Goal: Transaction & Acquisition: Purchase product/service

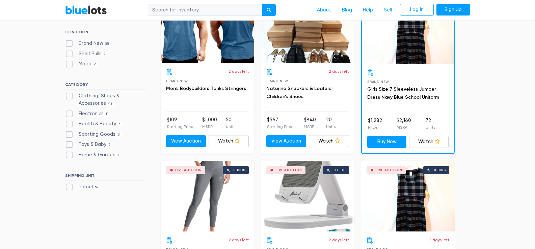
scroll to position [229, 0]
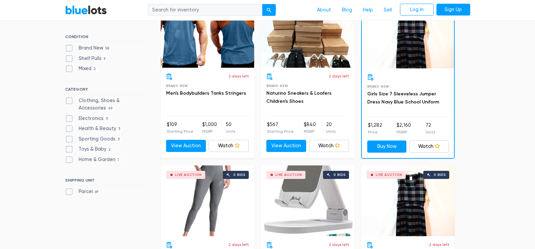
click at [87, 190] on label "Parcel 69" at bounding box center [82, 191] width 35 height 7
click at [69, 190] on input "Parcel 69" at bounding box center [67, 190] width 4 height 4
checkbox input "true"
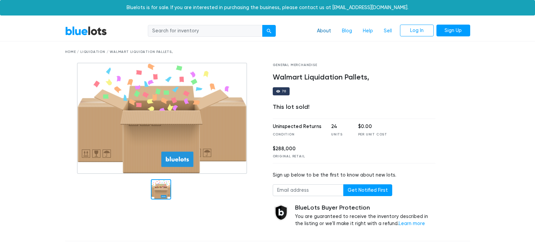
click at [325, 33] on link "About" at bounding box center [323, 31] width 25 height 13
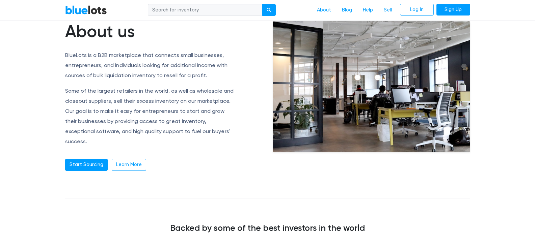
scroll to position [12, 0]
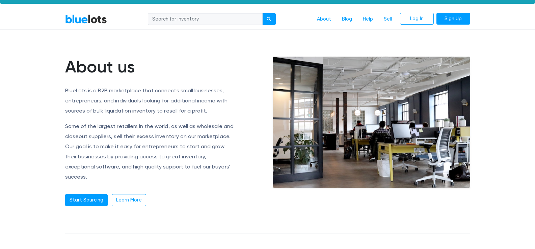
click at [229, 17] on input "search" at bounding box center [205, 19] width 115 height 12
type input "department store"
click at [262, 13] on button "submit" at bounding box center [268, 19] width 13 height 12
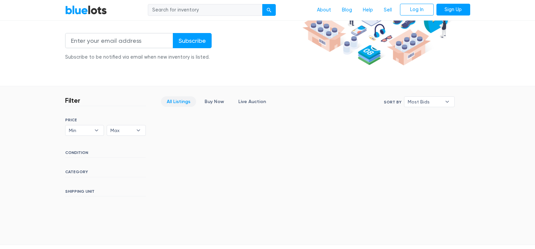
scroll to position [114, 0]
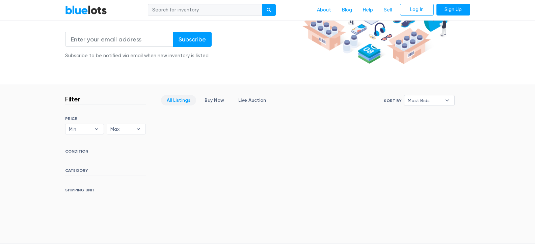
click at [130, 188] on h6 "SHIPPING UNIT" at bounding box center [105, 191] width 81 height 7
click at [171, 99] on link "All Listings" at bounding box center [178, 100] width 35 height 10
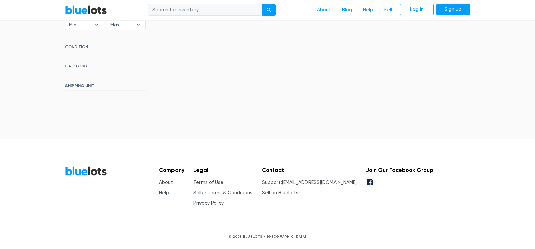
scroll to position [26, 0]
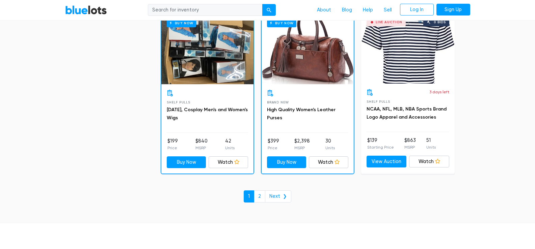
scroll to position [2883, 0]
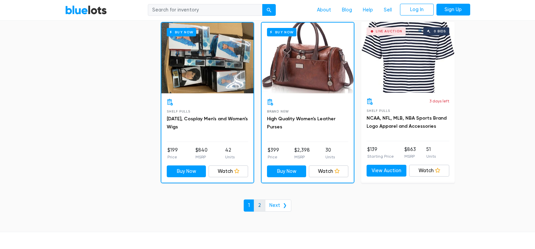
click at [259, 208] on link "2" at bounding box center [259, 206] width 11 height 12
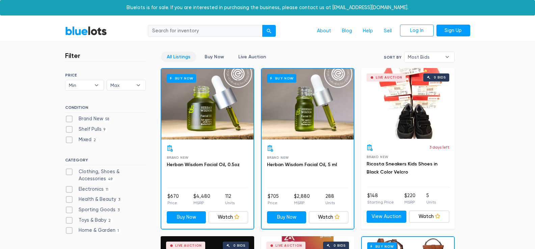
click at [87, 131] on label "Shelf Pulls 9" at bounding box center [86, 129] width 43 height 7
click at [69, 130] on Pulls"] "Shelf Pulls 9" at bounding box center [67, 128] width 4 height 4
checkbox Pulls"] "true"
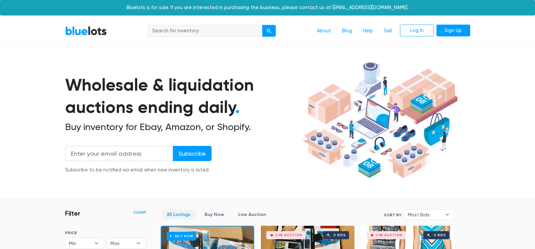
scroll to position [181, 0]
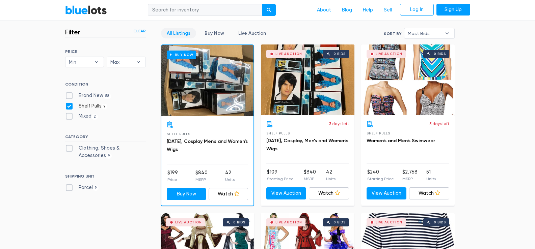
click at [70, 106] on label "Shelf Pulls 9" at bounding box center [86, 106] width 43 height 7
click at [69, 106] on Pulls"] "Shelf Pulls 9" at bounding box center [67, 105] width 4 height 4
checkbox Pulls"] "false"
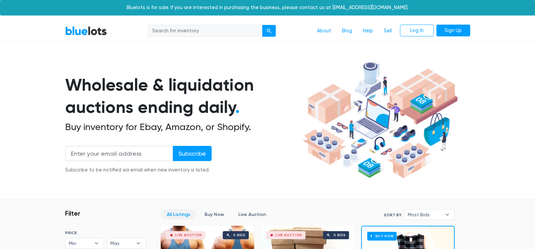
scroll to position [181, 0]
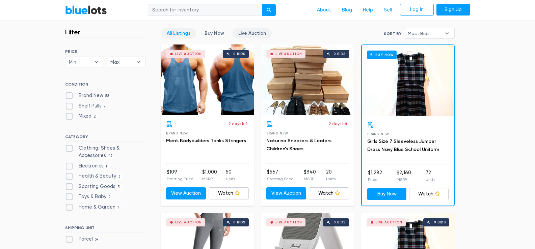
click at [253, 32] on link "Live Auction" at bounding box center [251, 33] width 39 height 10
click at [212, 34] on link "Buy Now" at bounding box center [214, 33] width 31 height 10
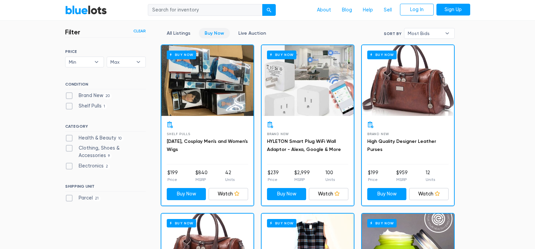
scroll to position [181, 0]
